Goal: Transaction & Acquisition: Purchase product/service

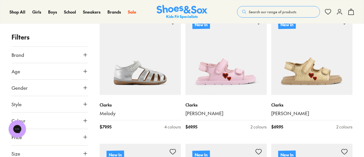
scroll to position [108, 0]
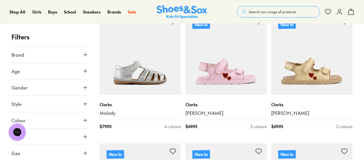
click at [227, 80] on img at bounding box center [225, 54] width 81 height 81
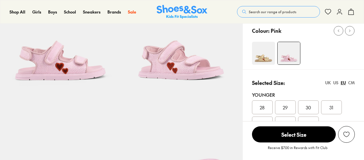
scroll to position [61, 0]
select select "*"
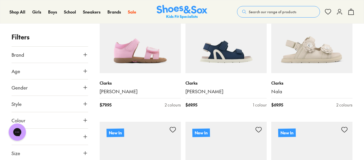
click at [145, 49] on img at bounding box center [140, 32] width 81 height 81
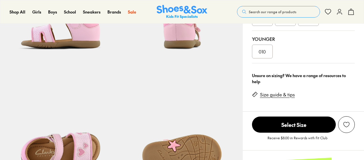
select select "*"
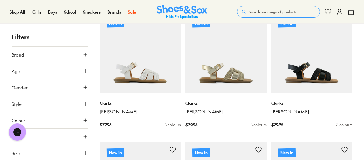
scroll to position [500, 0]
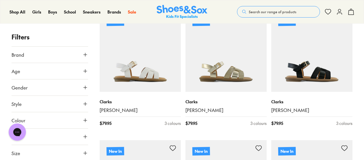
click at [228, 75] on img at bounding box center [225, 51] width 81 height 81
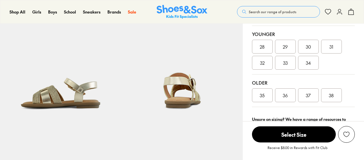
scroll to position [249, 0]
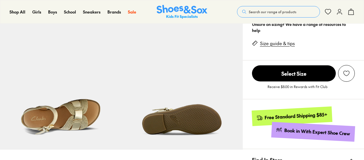
select select "*"
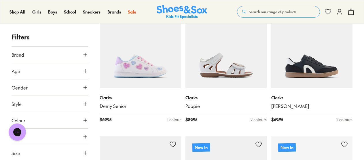
scroll to position [1153, 0]
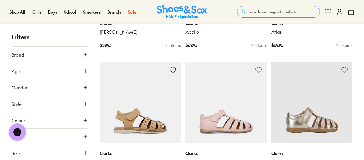
scroll to position [2693, 0]
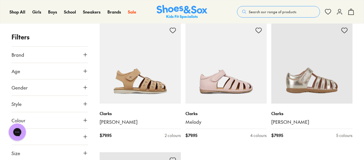
scroll to position [2813, 0]
